Goal: Task Accomplishment & Management: Manage account settings

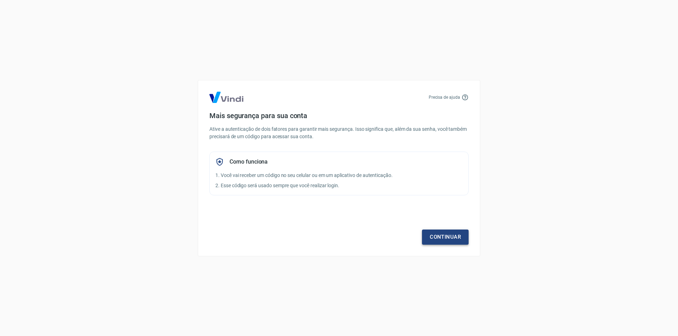
click at [447, 238] on link "Continuar" at bounding box center [445, 237] width 47 height 15
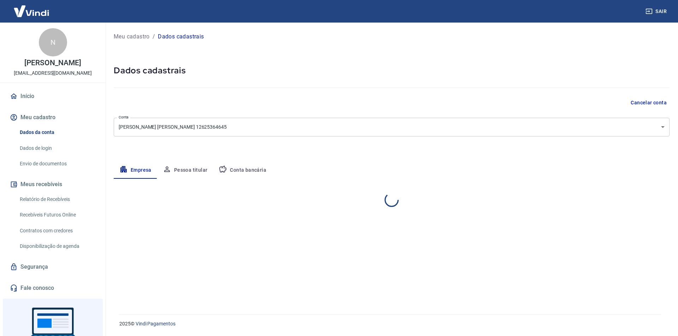
select select "MG"
select select "business"
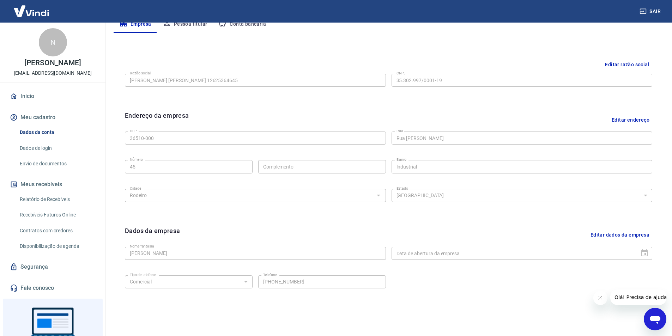
scroll to position [173, 0]
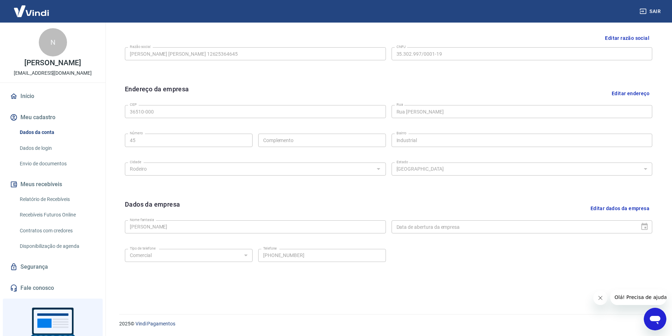
click at [605, 209] on button "Editar dados da empresa" at bounding box center [620, 209] width 65 height 18
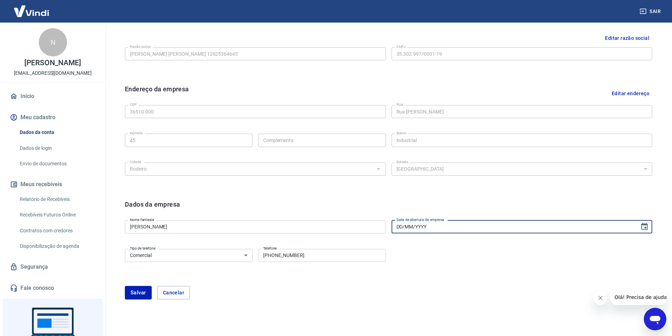
click at [501, 225] on input "DD/MM/YYYY" at bounding box center [514, 227] width 244 height 13
paste input "[DATE]"
type input "[DATE]"
click at [591, 250] on div "Tipo de telefone Residencial Comercial Tipo de telefone Telefone [PHONE_NUMBER]…" at bounding box center [389, 260] width 528 height 29
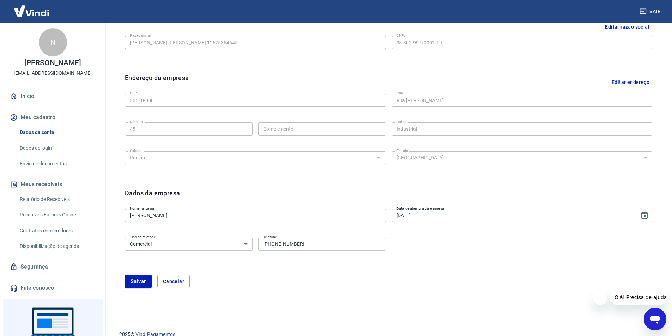
scroll to position [194, 0]
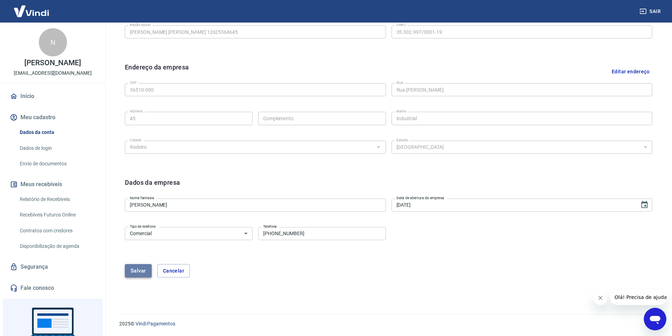
click at [137, 275] on button "Salvar" at bounding box center [138, 270] width 27 height 13
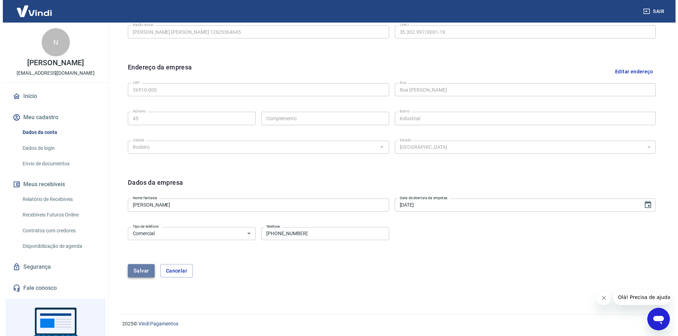
scroll to position [0, 0]
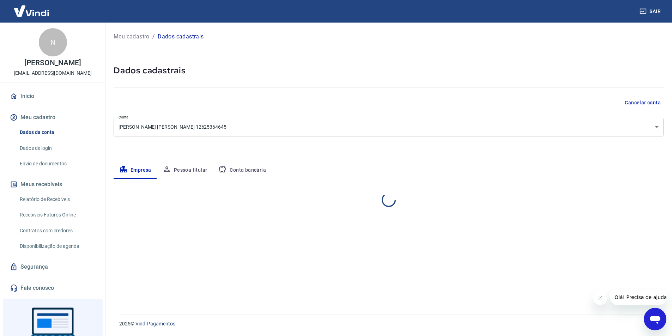
select select "MG"
select select "business"
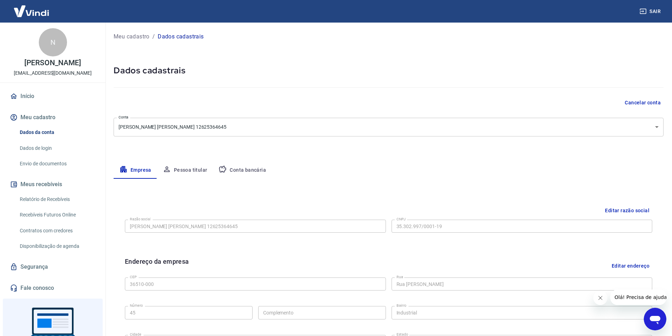
click at [182, 175] on button "Pessoa titular" at bounding box center [185, 170] width 56 height 17
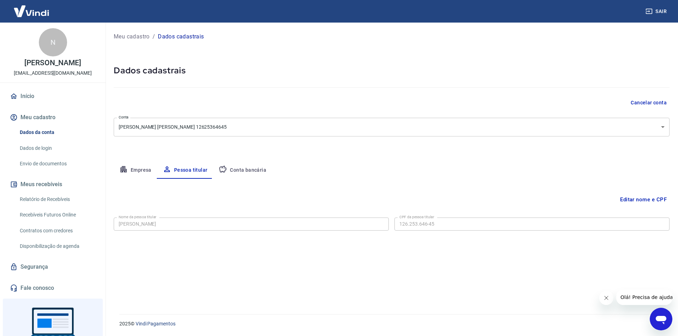
click at [253, 168] on button "Conta bancária" at bounding box center [242, 170] width 59 height 17
